Goal: Feedback & Contribution: Contribute content

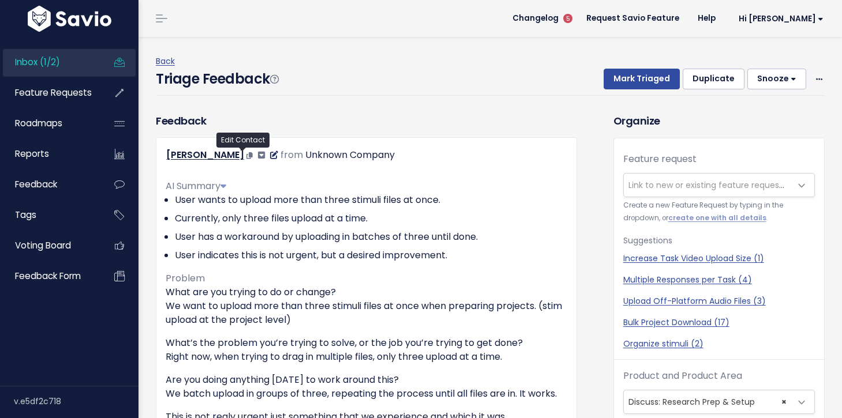
click at [270, 155] on icon at bounding box center [274, 155] width 8 height 8
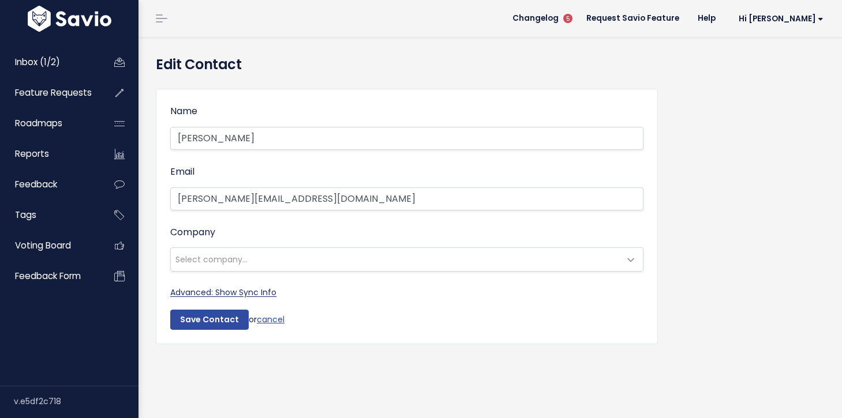
click at [265, 297] on link "Advanced: Show Sync Info" at bounding box center [223, 293] width 106 height 12
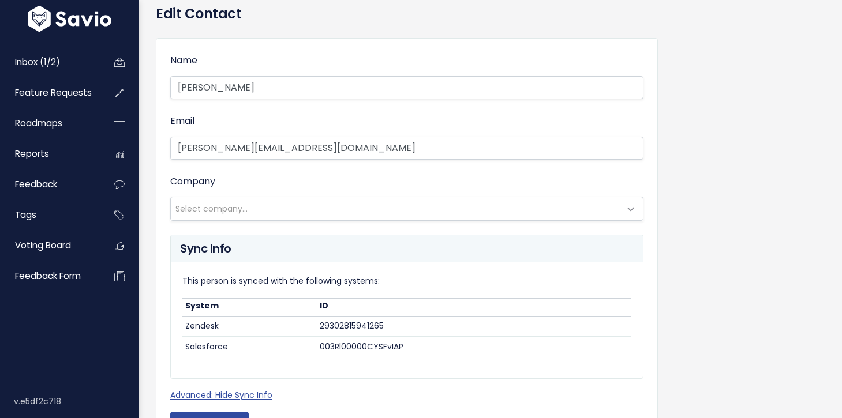
scroll to position [46, 0]
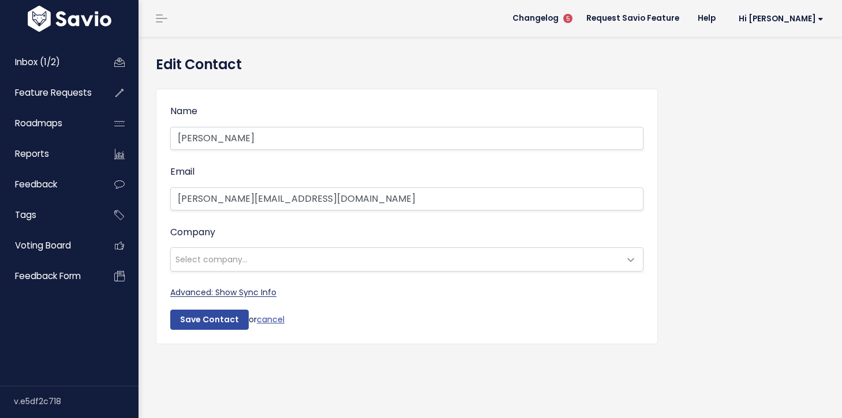
click at [244, 294] on link "Advanced: Show Sync Info" at bounding box center [223, 293] width 106 height 12
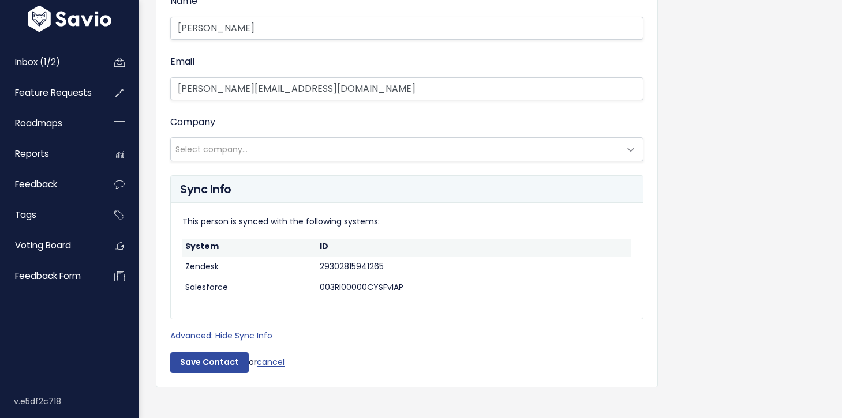
scroll to position [123, 0]
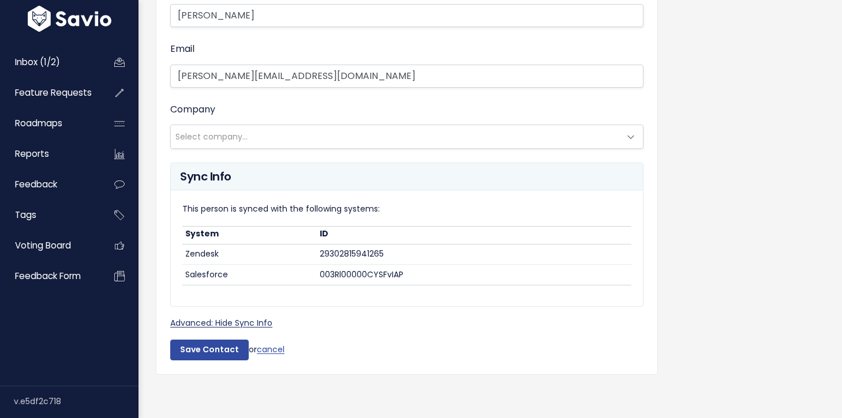
click at [252, 325] on link "Advanced: Hide Sync Info" at bounding box center [221, 323] width 102 height 12
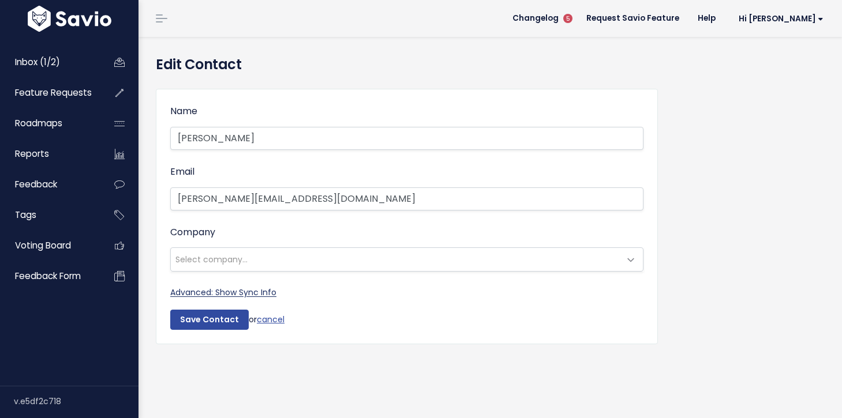
scroll to position [0, 0]
click at [254, 289] on link "Advanced: Show Sync Info" at bounding box center [223, 293] width 106 height 12
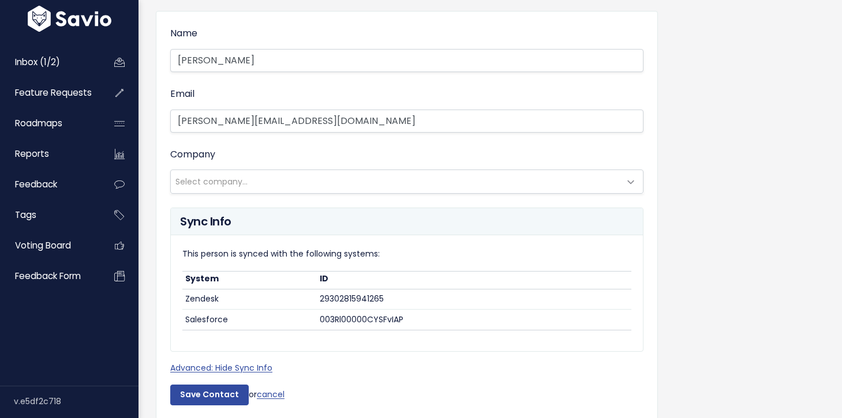
scroll to position [78, 0]
drag, startPoint x: 182, startPoint y: 295, endPoint x: 432, endPoint y: 319, distance: 251.6
click at [432, 319] on div "This person is synced with the following systems: System ID Zendesk 29302815941…" at bounding box center [407, 293] width 472 height 116
copy div "System ID Zendesk 29302815941265 Salesforce 003Rl00000CYSFvIAP"
click at [754, 245] on div "Name Giancarlo Email giancarlo@candidcounsel.com Company --------- Select compa…" at bounding box center [490, 223] width 686 height 445
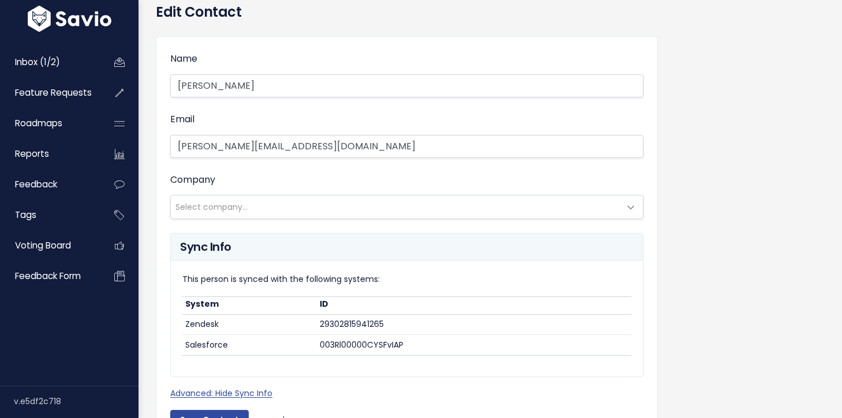
scroll to position [125, 0]
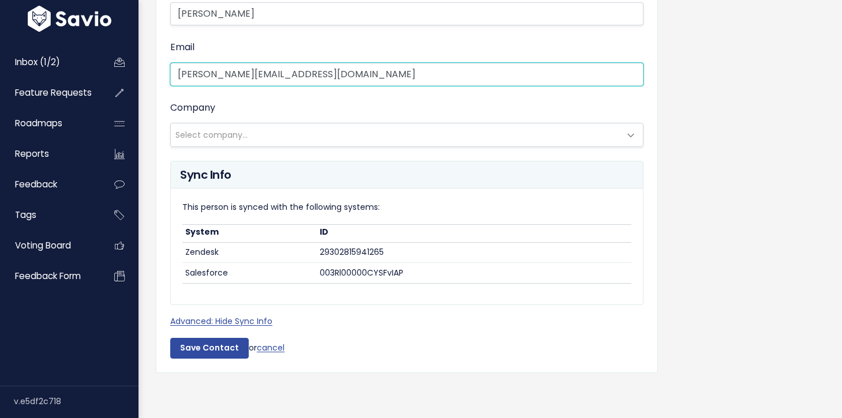
click at [359, 72] on input "giancarlo@candidcounsel.com" at bounding box center [406, 74] width 473 height 23
click at [203, 74] on input "giancarlo@candidcounsel.com" at bounding box center [406, 74] width 473 height 23
click at [198, 74] on input "[PERSON_NAME][EMAIL_ADDRESS][DOMAIN_NAME]" at bounding box center [406, 74] width 473 height 23
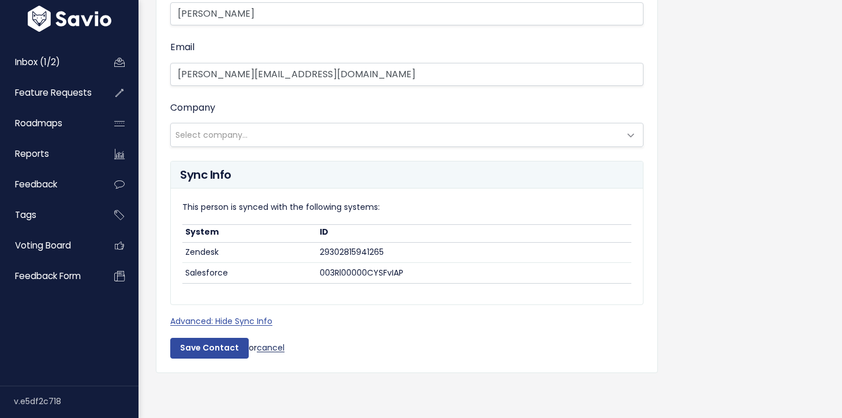
click at [271, 348] on link "cancel" at bounding box center [271, 348] width 28 height 12
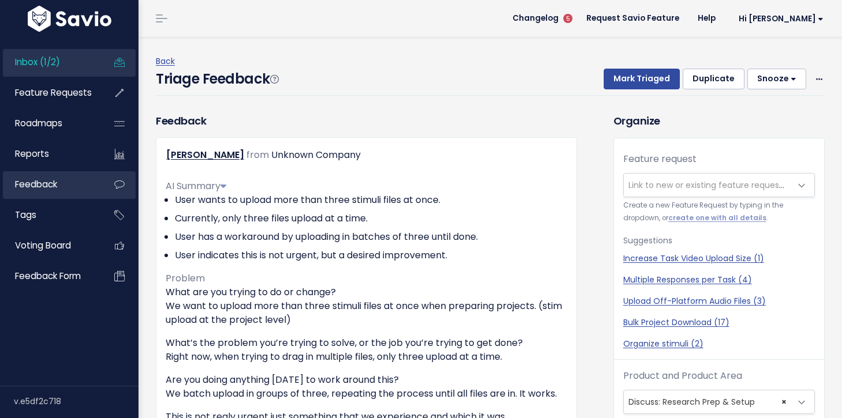
click at [32, 183] on span "Feedback" at bounding box center [36, 184] width 42 height 12
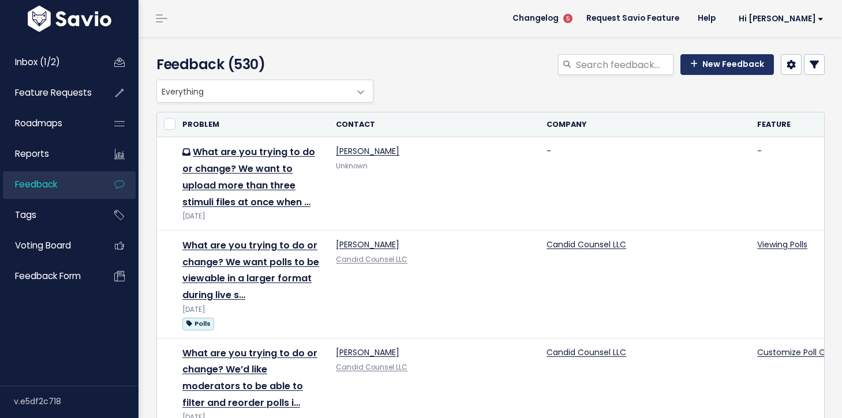
click at [712, 68] on link "New Feedback" at bounding box center [726, 64] width 93 height 21
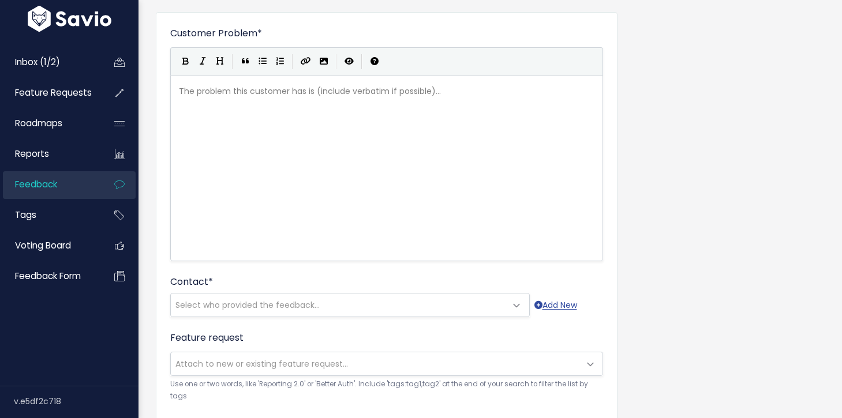
scroll to position [82, 0]
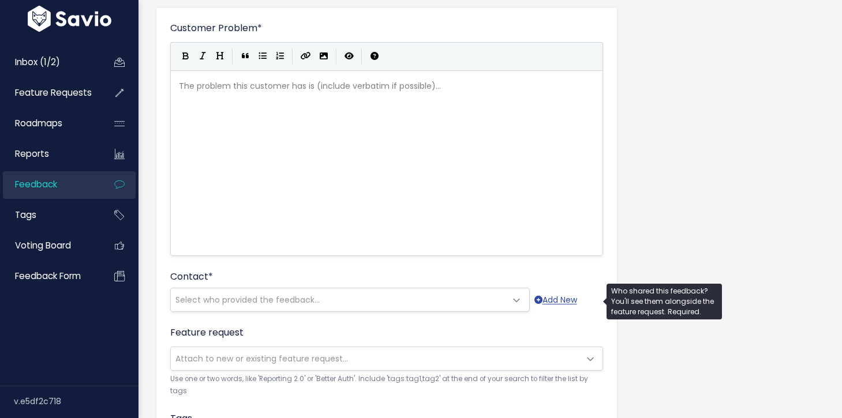
click at [359, 302] on span "Select who provided the feedback..." at bounding box center [338, 300] width 335 height 23
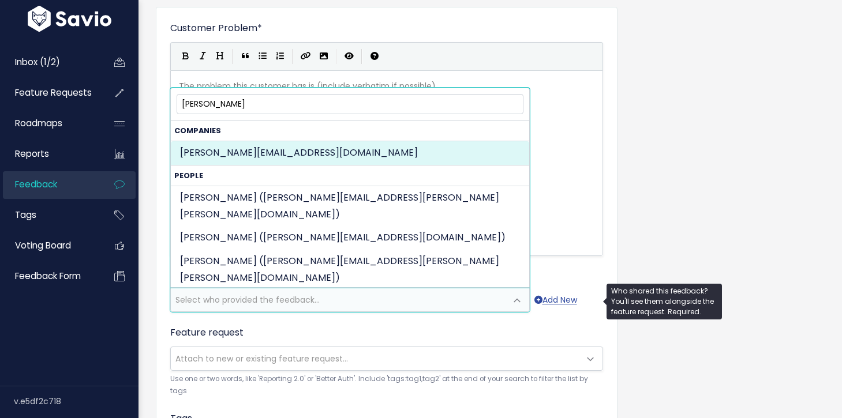
type input "[PERSON_NAME][EMAIL_ADDRESS][DOMAIN_NAME]"
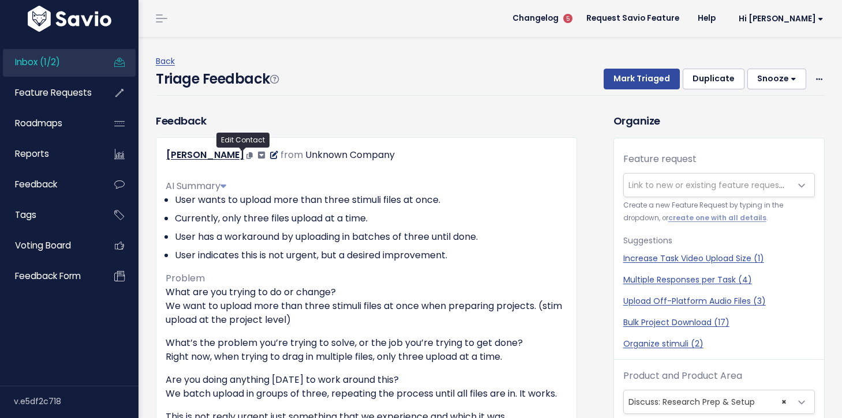
click at [270, 156] on icon at bounding box center [274, 155] width 8 height 8
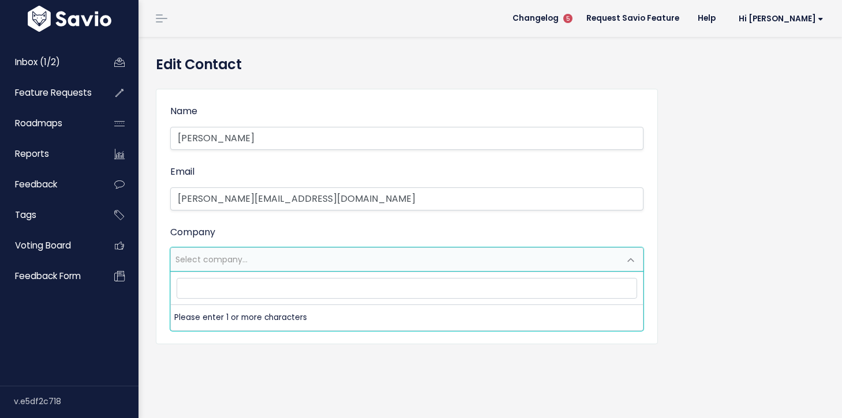
click at [249, 261] on span "Select company..." at bounding box center [395, 259] width 449 height 23
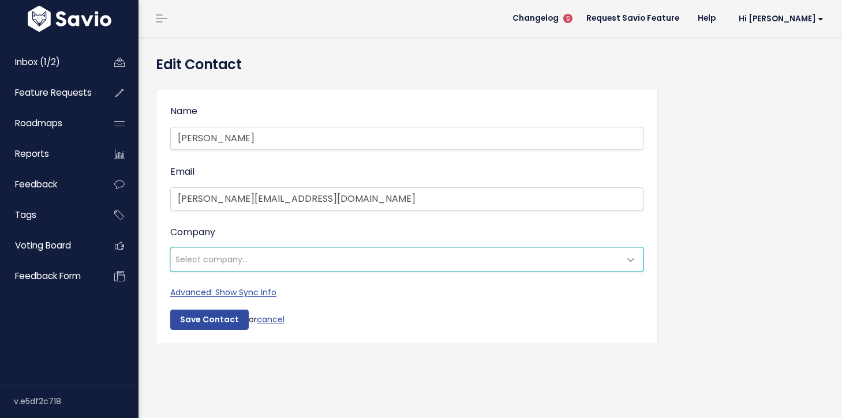
click at [249, 261] on span "Select company..." at bounding box center [395, 259] width 449 height 23
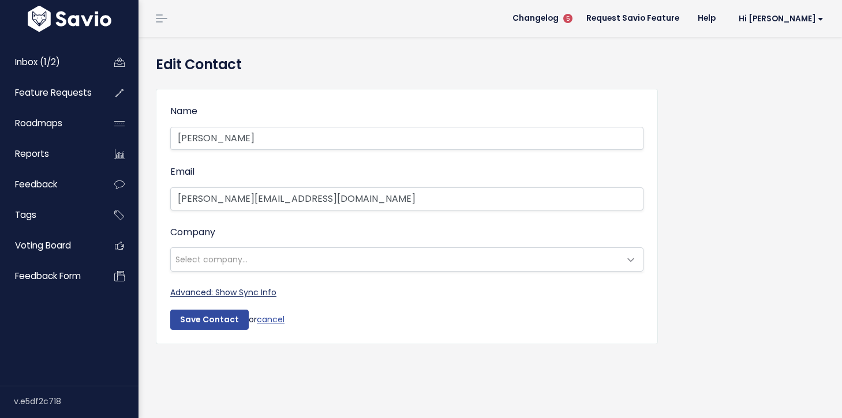
click at [260, 294] on link "Advanced: Show Sync Info" at bounding box center [223, 293] width 106 height 12
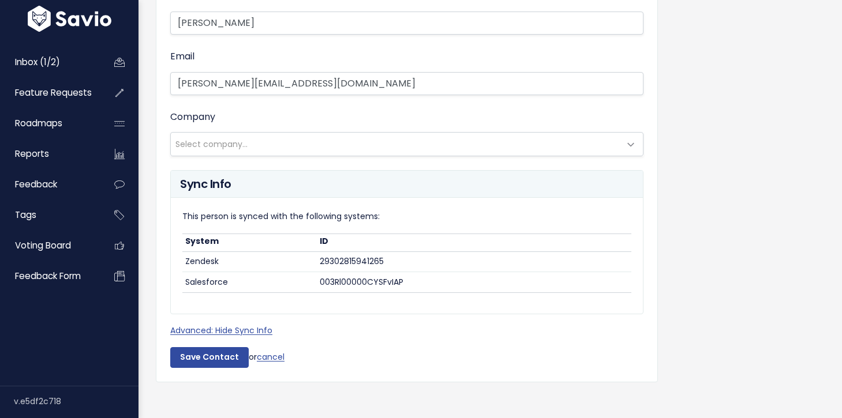
scroll to position [125, 0]
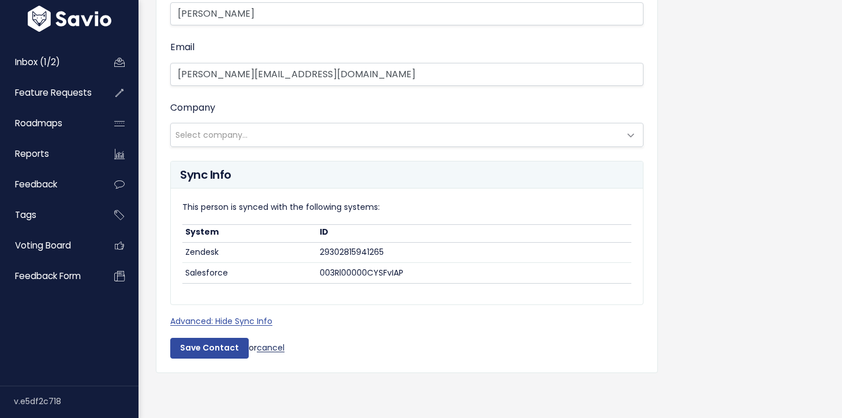
click at [271, 347] on link "cancel" at bounding box center [271, 348] width 28 height 12
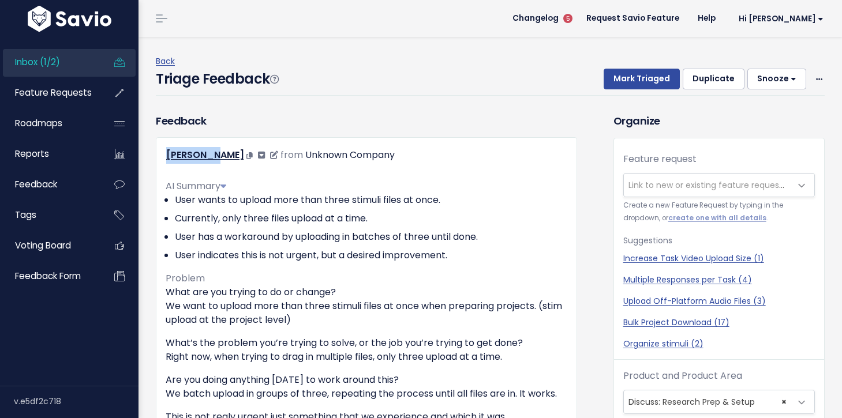
drag, startPoint x: 162, startPoint y: 158, endPoint x: 213, endPoint y: 163, distance: 51.6
click at [213, 163] on div "[PERSON_NAME] from Unknown Company" at bounding box center [366, 155] width 419 height 17
click at [258, 156] on icon at bounding box center [261, 155] width 7 height 8
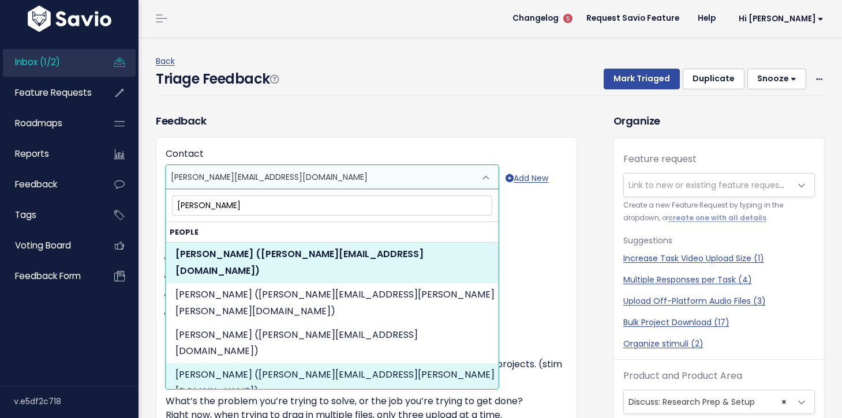
type input "giancarlo"
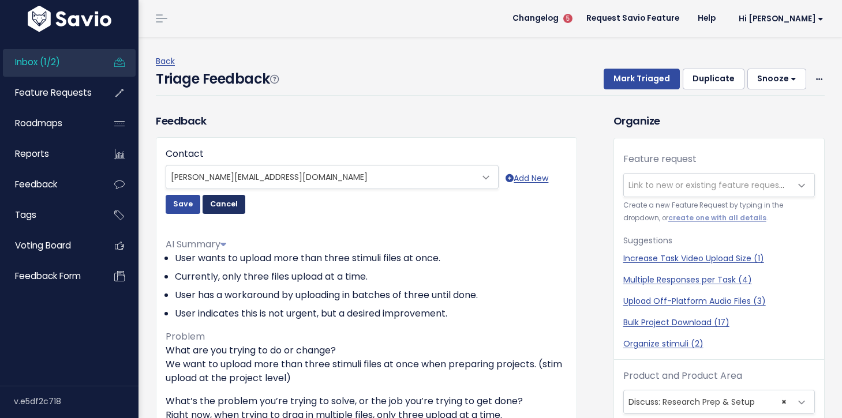
click at [216, 204] on button "Cancel" at bounding box center [224, 204] width 43 height 18
